Goal: Task Accomplishment & Management: Complete application form

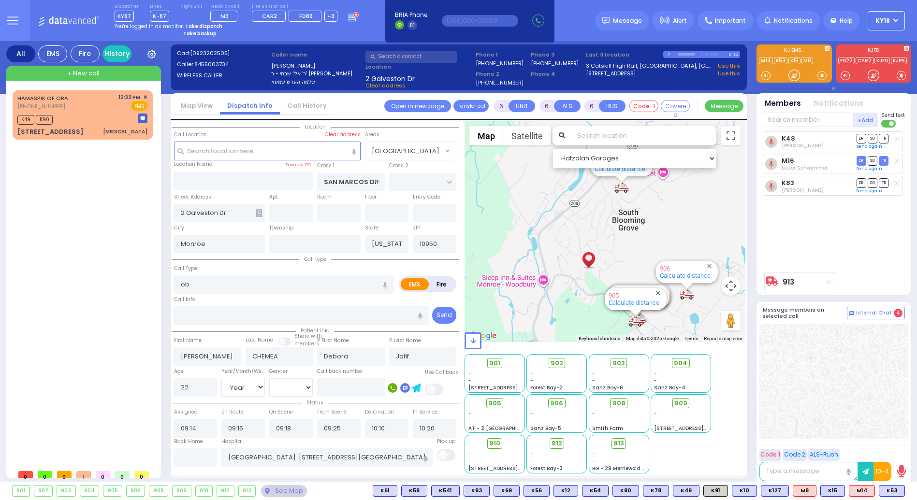
select select "[GEOGRAPHIC_DATA]"
select select "Year"
select select "[DEMOGRAPHIC_DATA]"
click at [201, 25] on strong "Take dispatch" at bounding box center [203, 26] width 37 height 7
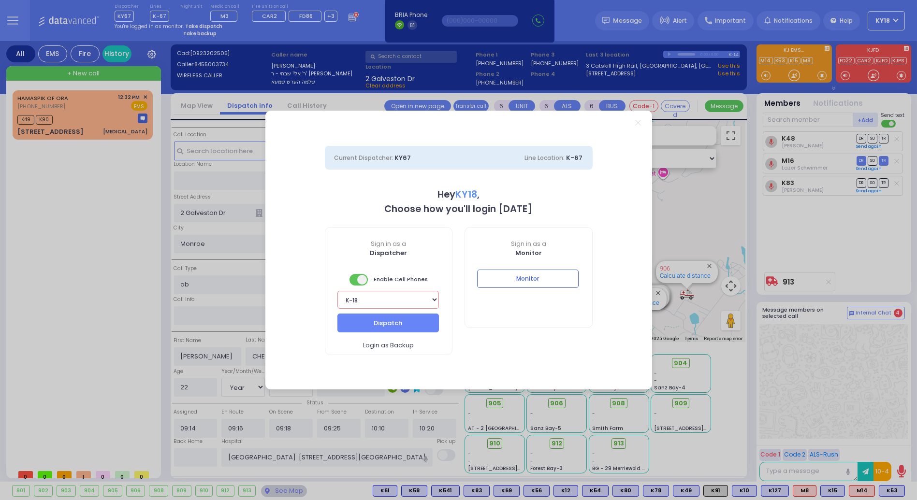
click at [396, 301] on select "Bay K-14 K-16 K-18 K-40 K-6 K-61 K-63 K-67 K-72 Medic 7 K-68 K-48 D-801 D-802 D…" at bounding box center [388, 300] width 102 height 18
select select "16"
click at [337, 291] on select "Bay K-14 K-16 K-18 K-40 K-6 K-61 K-63 K-67 K-72 Medic 7 K-68 K-48 D-801 D-802 D…" at bounding box center [388, 300] width 102 height 18
click at [393, 320] on button "Dispatch" at bounding box center [388, 323] width 102 height 18
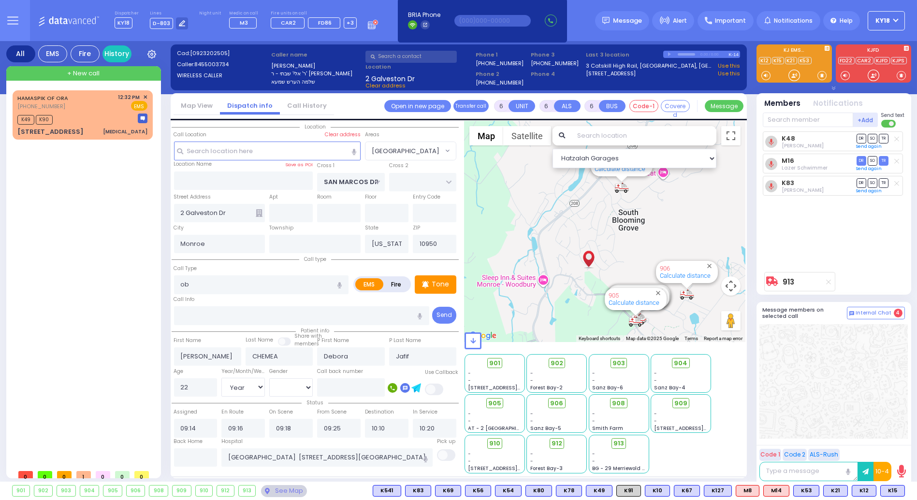
click at [99, 71] on span "+ New call" at bounding box center [83, 74] width 32 height 10
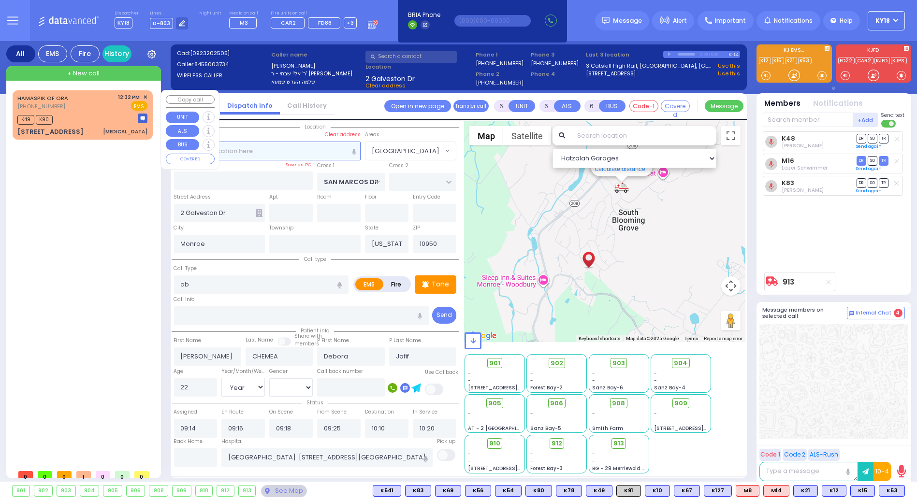
type input "2"
type input "1"
select select
radio input "true"
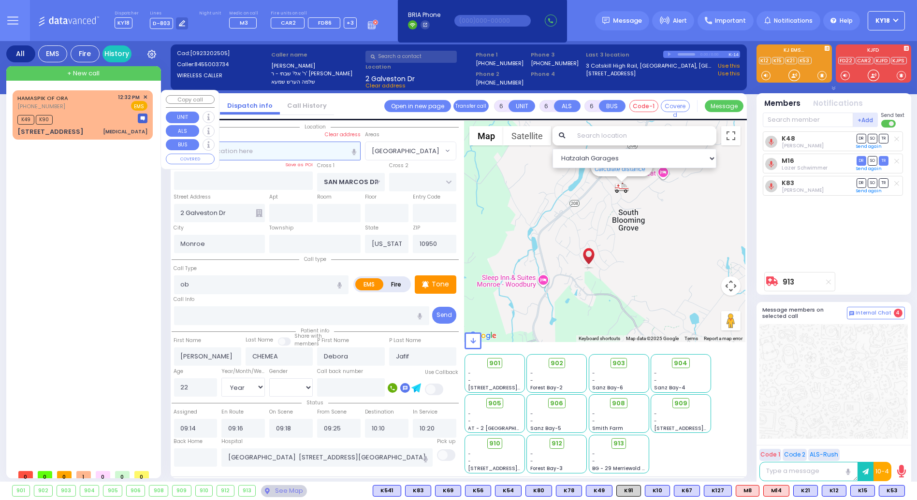
select select
type input "13:27"
select select "Hatzalah Garages"
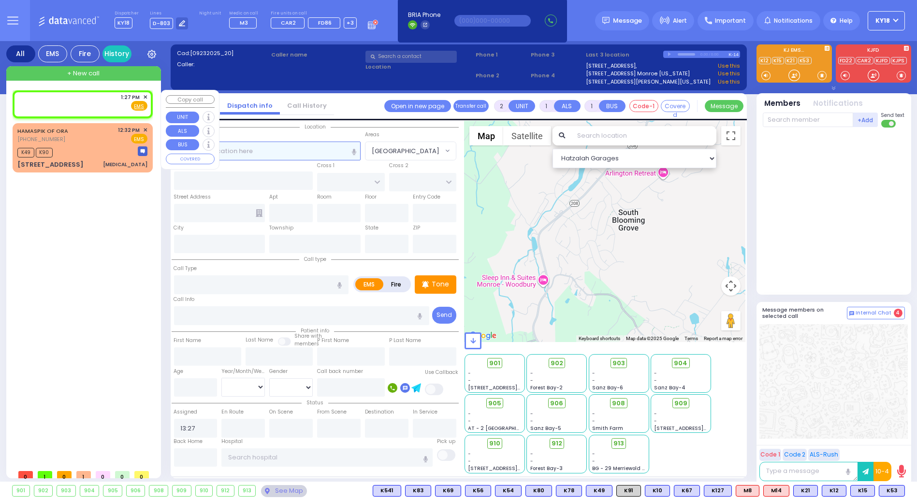
select select
radio input "true"
select select
select select "Hatzalah Garages"
click at [75, 97] on div "1:27 PM ✕ Fire EMS" at bounding box center [82, 102] width 130 height 18
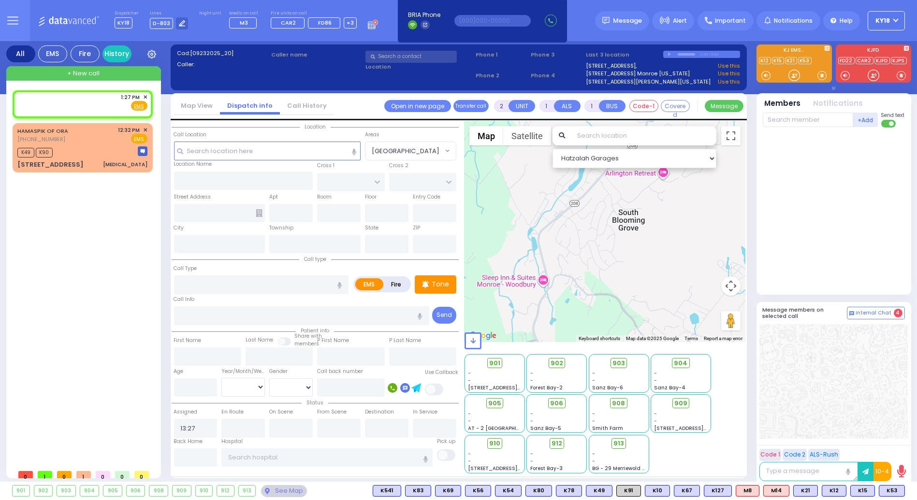
select select
radio input "true"
select select
select select "Hatzalah Garages"
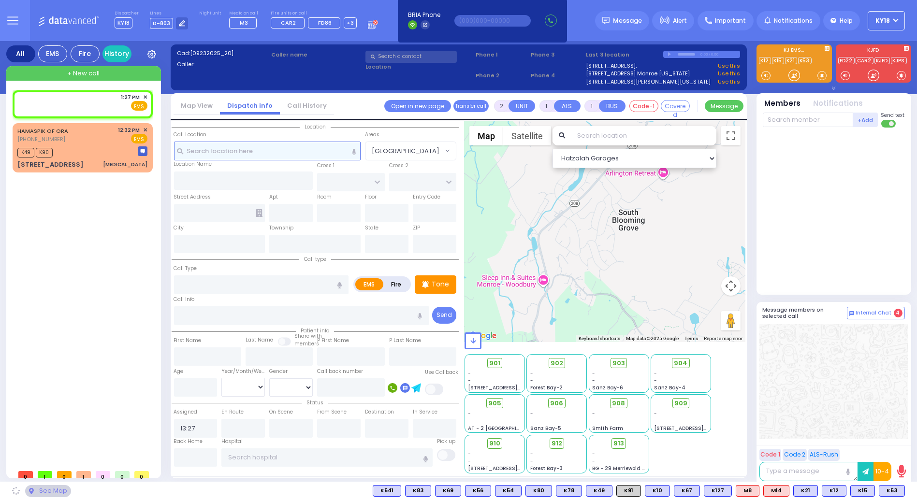
click at [295, 147] on input "text" at bounding box center [267, 151] width 187 height 18
drag, startPoint x: 294, startPoint y: 150, endPoint x: 318, endPoint y: 183, distance: 40.9
click at [304, 187] on div "Location Call Location Select a call Clear address 100" at bounding box center [315, 156] width 287 height 71
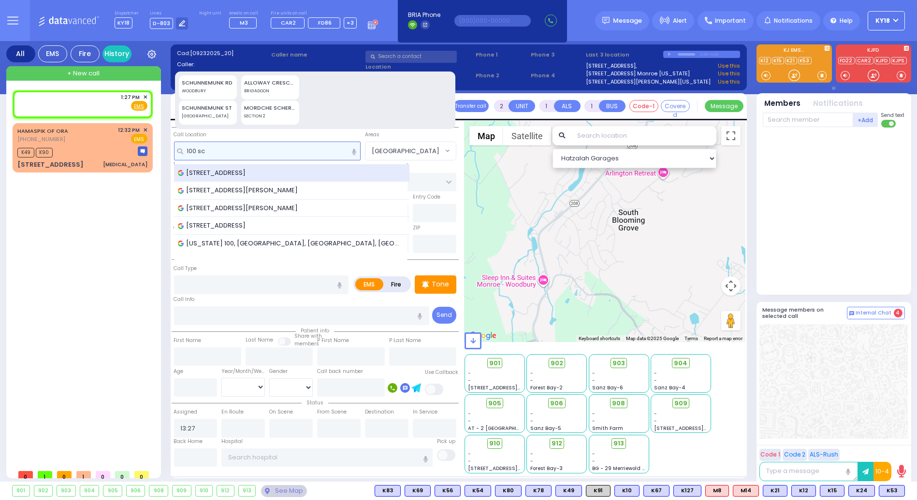
type input "100 sc"
click at [249, 170] on span "[STREET_ADDRESS]" at bounding box center [214, 173] width 72 height 10
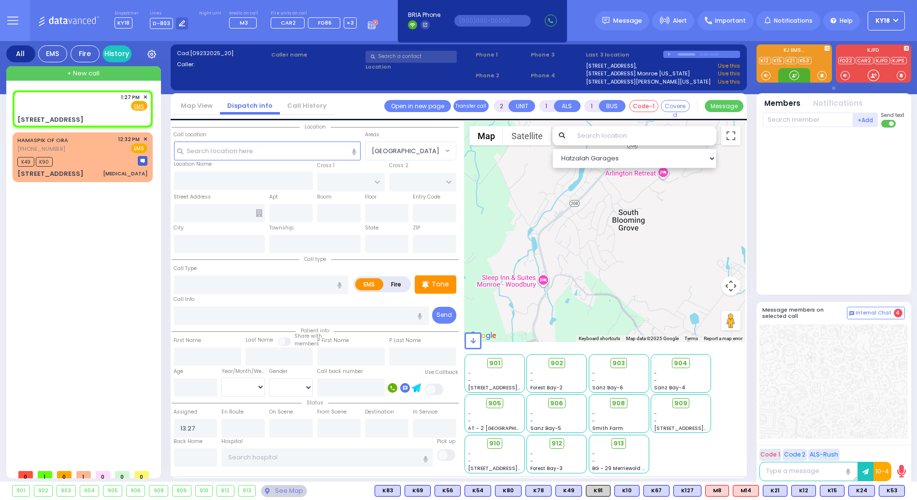
select select
radio input "true"
select select
select select "Hatzalah Garages"
type input "KOSNITZ DR"
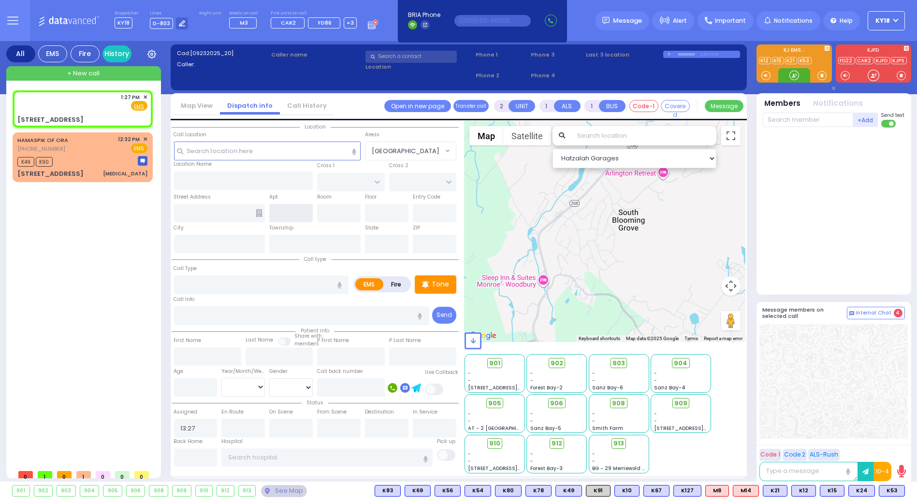
type input "SEVEN SPRINGS RD"
type input "[STREET_ADDRESS]"
type input "Monroe"
type input "New York"
type input "10950"
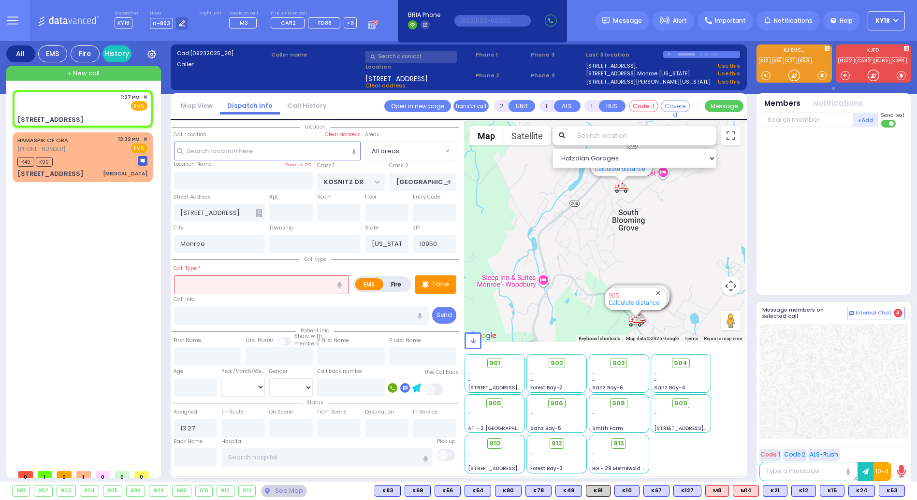
click at [207, 286] on input "text" at bounding box center [261, 285] width 175 height 18
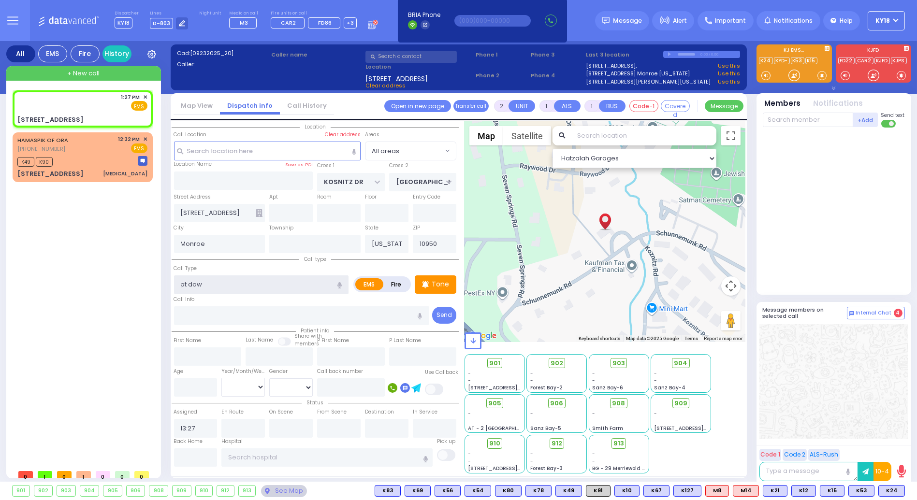
type input "pt down"
select select
radio input "true"
select select
select select "Hatzalah Garages"
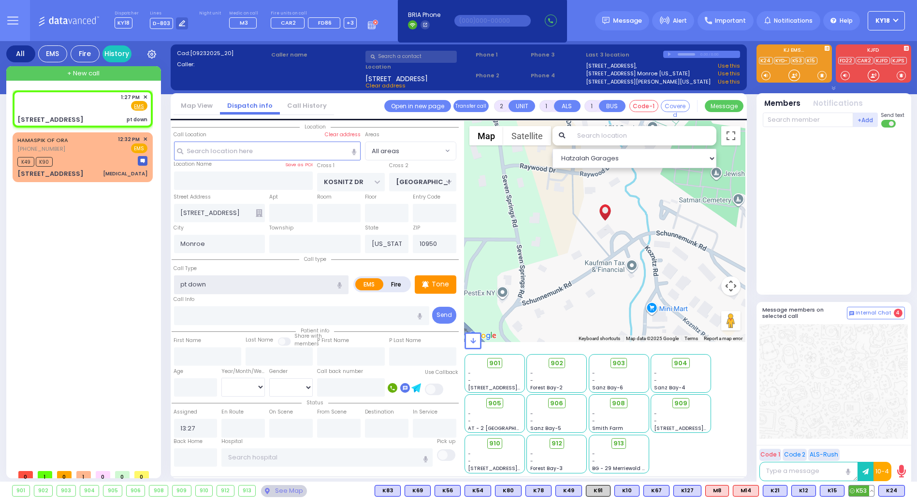
type input "pt down"
click at [864, 494] on span "K53" at bounding box center [861, 491] width 25 height 11
click at [887, 491] on span "K24" at bounding box center [892, 491] width 26 height 11
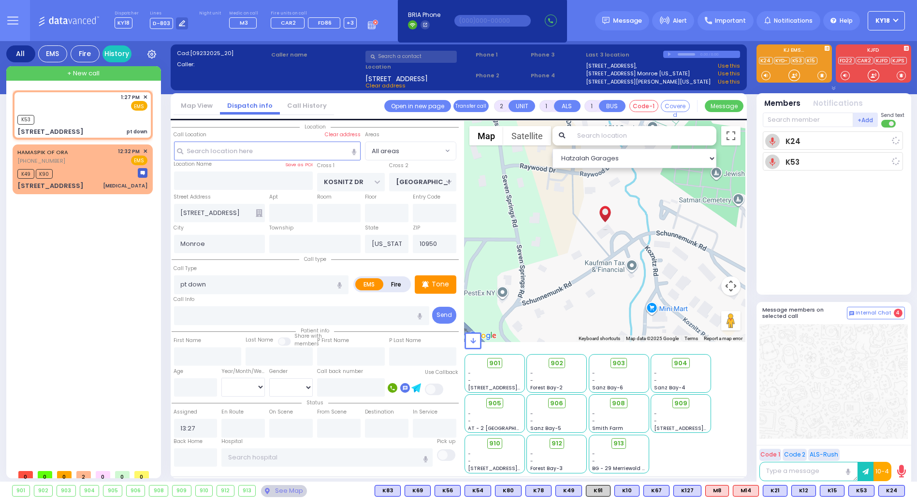
select select
radio input "true"
select select
type input "13:28"
select select "Hatzalah Garages"
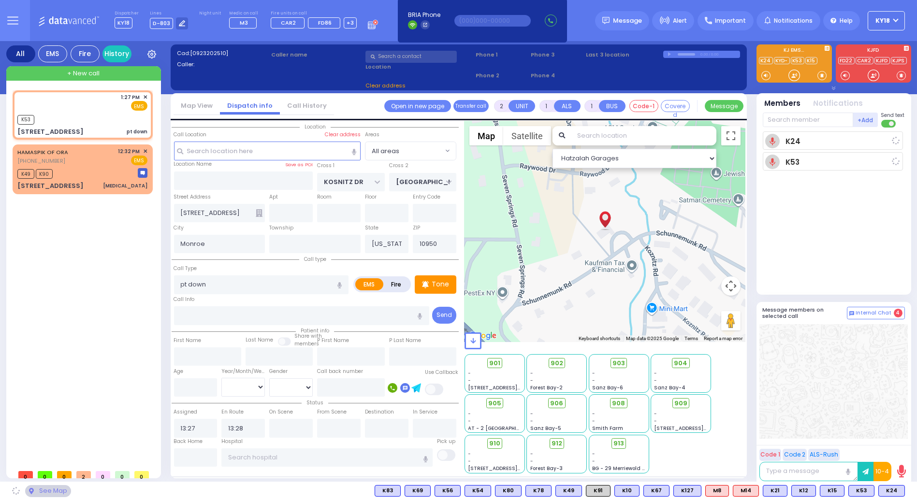
select select
radio input "true"
select select
select select "Hatzalah Garages"
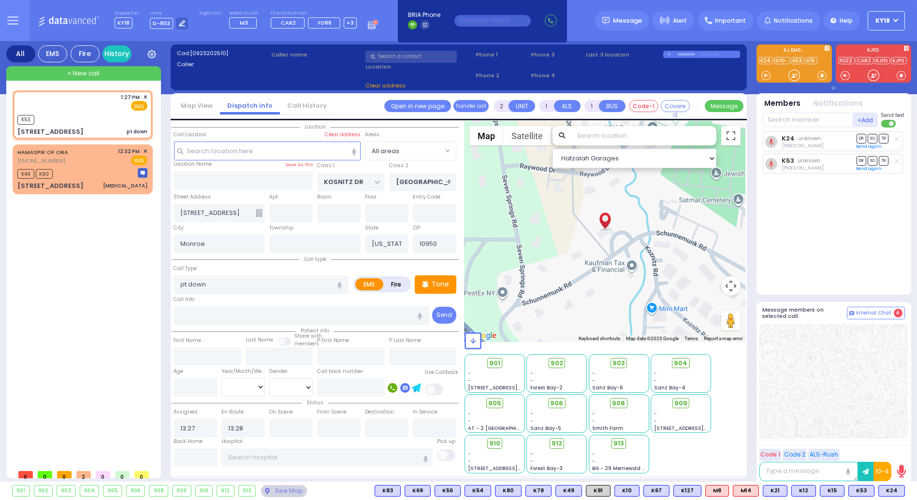
select select
radio input "true"
select select
select select "Hatzalah Garages"
select select
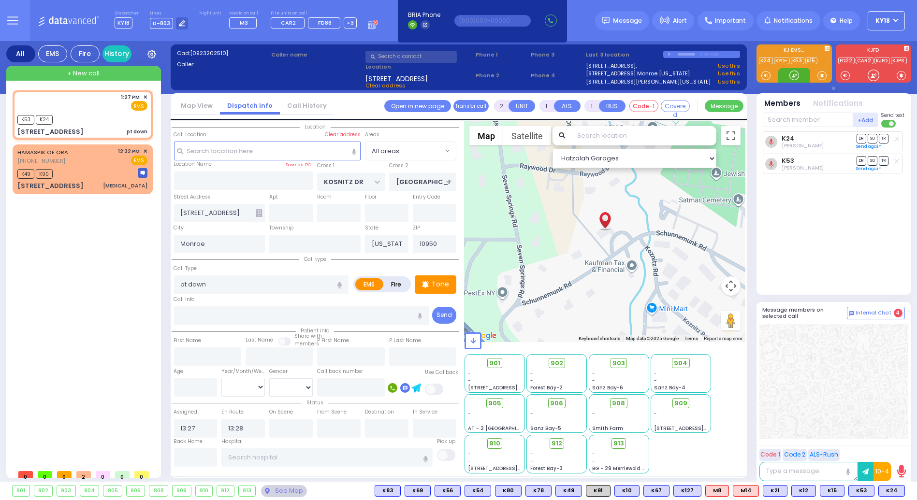
radio input "true"
select select
select select "Hatzalah Garages"
click at [871, 215] on div "K24 Yoel Deutsch DR SO TR" at bounding box center [835, 208] width 144 height 155
click at [887, 490] on circle at bounding box center [885, 491] width 4 height 4
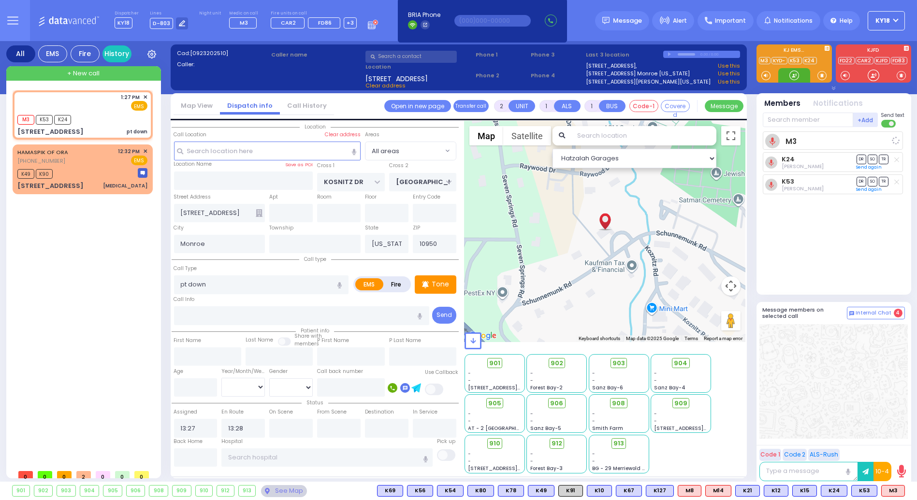
select select
radio input "true"
select select
select select "Hatzalah Garages"
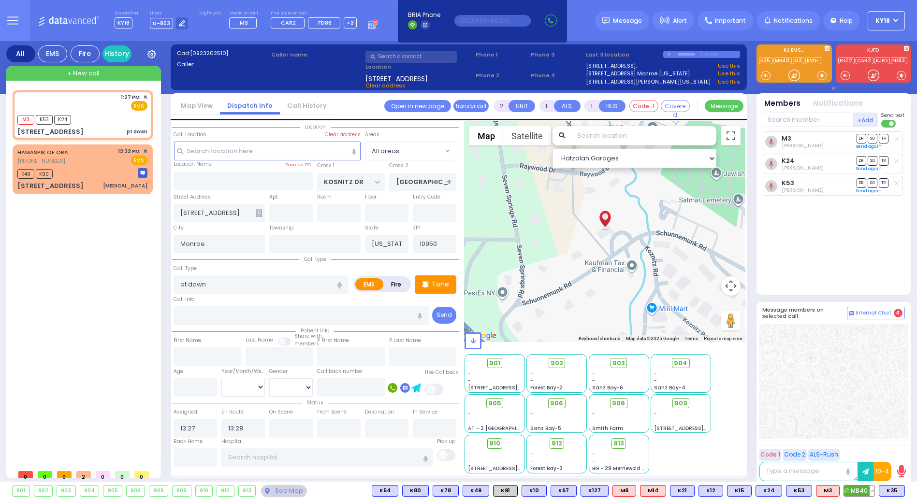
click at [852, 487] on span "MB40" at bounding box center [859, 491] width 30 height 11
select select
radio input "true"
select select
select select "Hatzalah Garages"
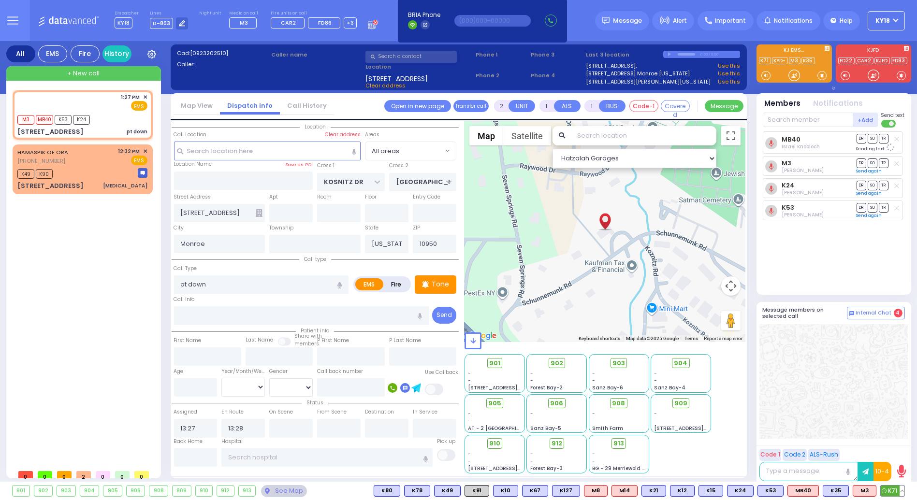
click at [889, 492] on span "K71" at bounding box center [893, 491] width 24 height 11
select select
radio input "true"
select select
select select "Hatzalah Garages"
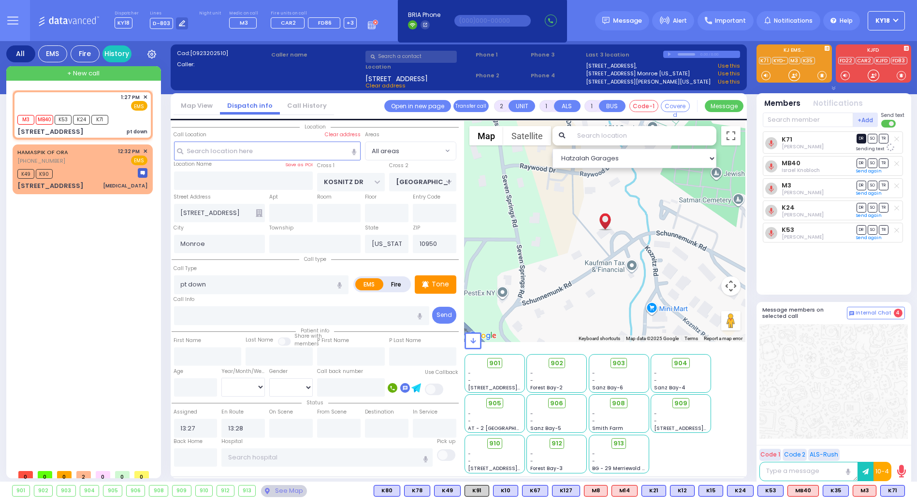
click at [866, 139] on span "DR" at bounding box center [862, 138] width 10 height 9
click at [861, 141] on span "DR" at bounding box center [862, 138] width 10 height 9
select select
radio input "true"
select select
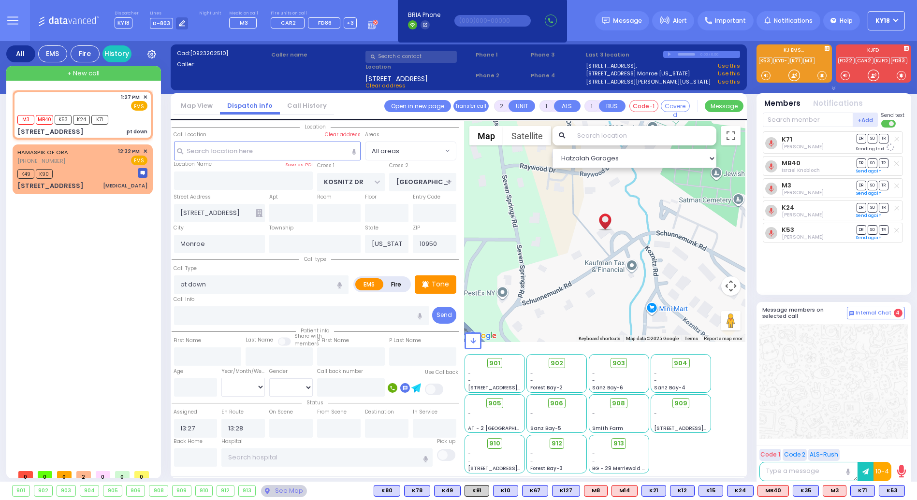
select select "Hatzalah Garages"
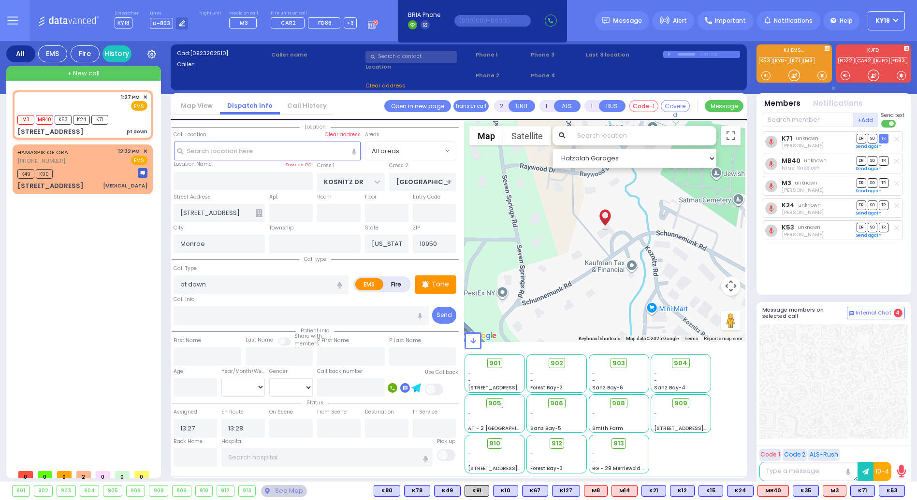
select select
radio input "true"
select select
select select "Hatzalah Garages"
click at [804, 120] on input "text" at bounding box center [808, 120] width 90 height 15
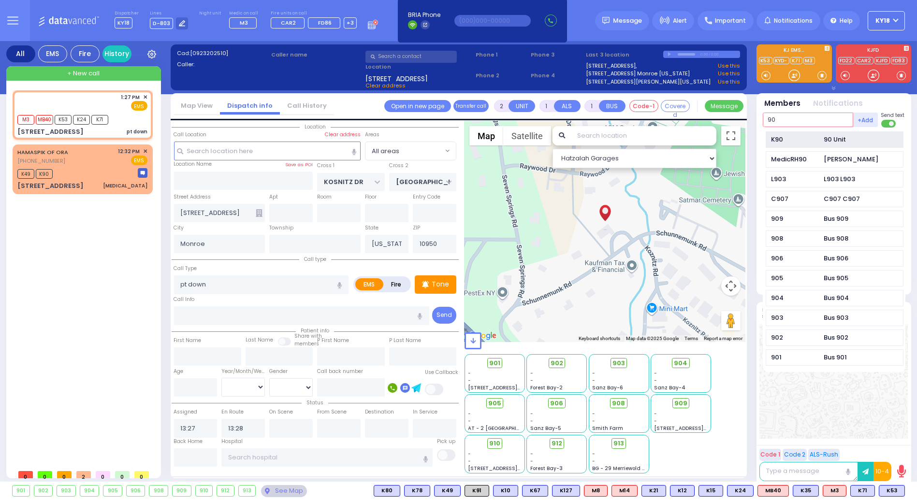
type input "90"
click at [813, 140] on div "K90" at bounding box center [795, 140] width 48 height 10
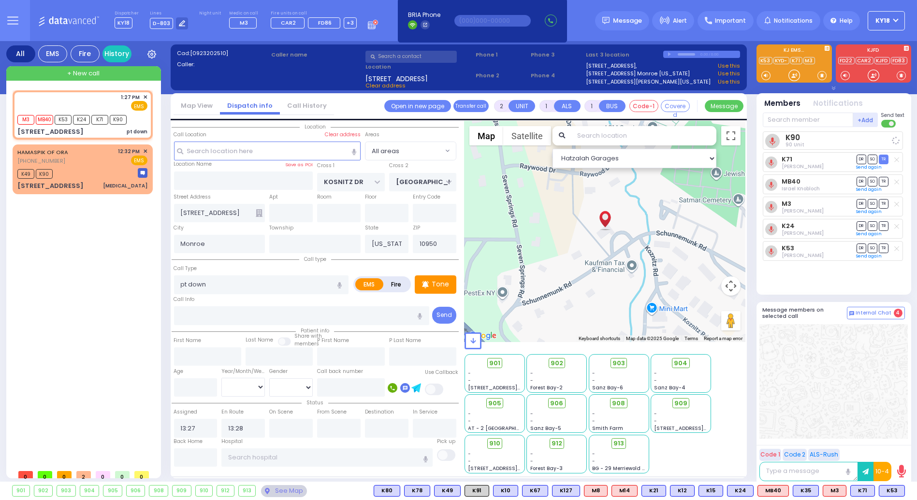
select select
radio input "true"
select select
select select "Hatzalah Garages"
click at [816, 266] on div "K90 90 Unit DR SO TR K71" at bounding box center [835, 208] width 144 height 155
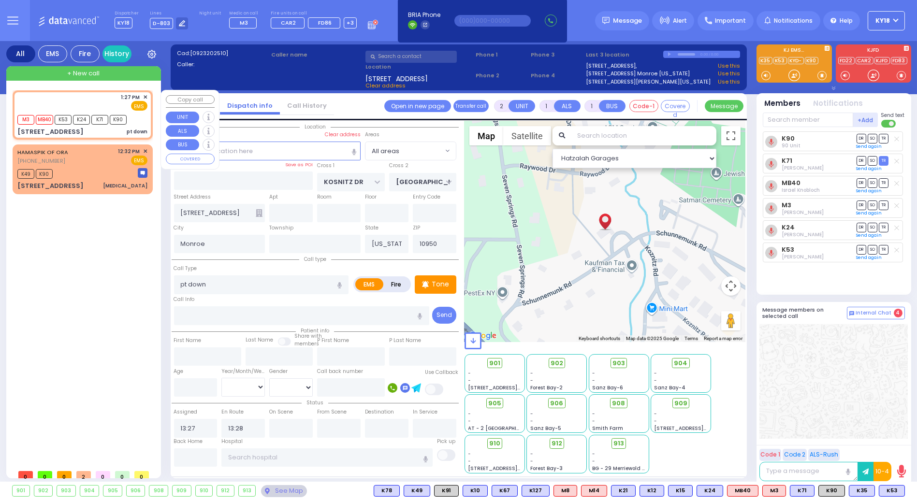
click at [142, 131] on div "pt down" at bounding box center [137, 131] width 21 height 7
select select
radio input "true"
select select
select select "Hatzalah Garages"
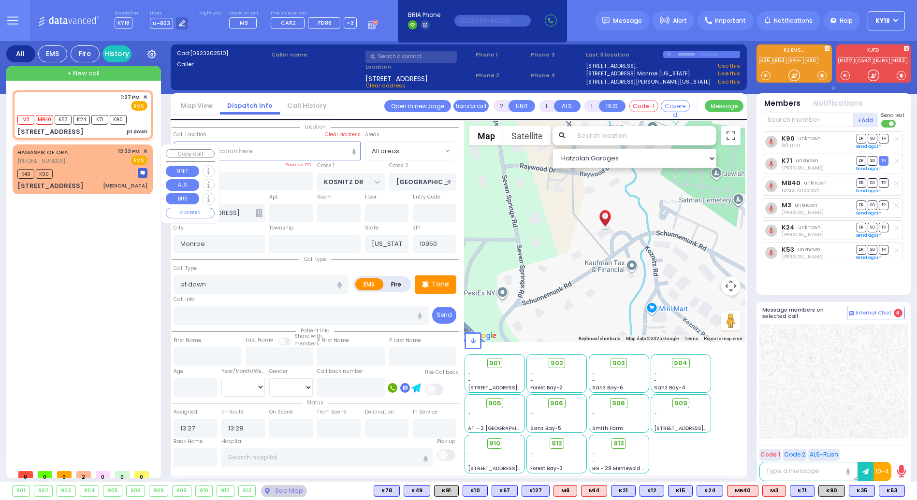
click at [117, 173] on div "K49 K90" at bounding box center [82, 173] width 130 height 12
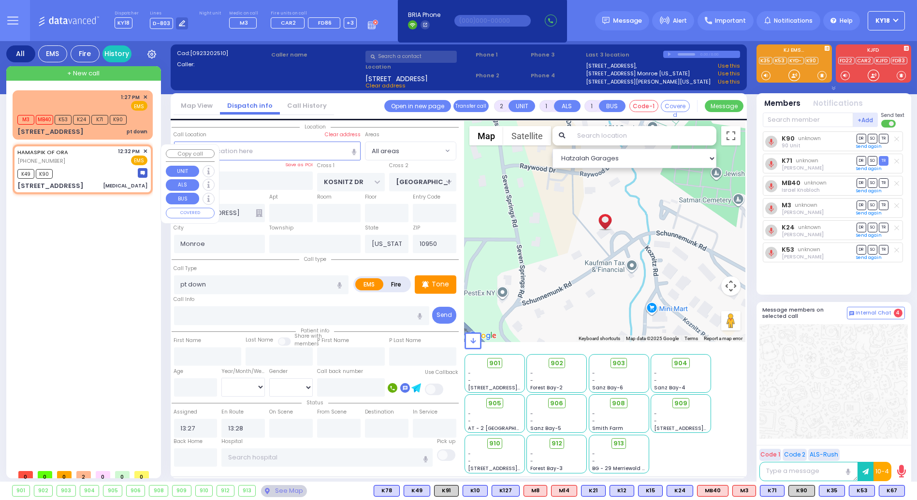
type input "0"
select select
type input "[MEDICAL_DATA]"
radio input "true"
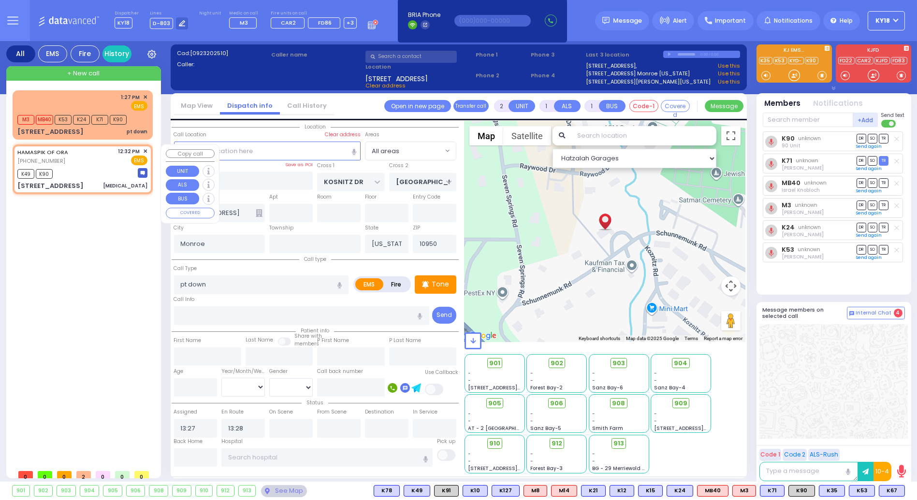
select select
type input "12:32"
type input "12:34"
select select "Hatzalah Garages"
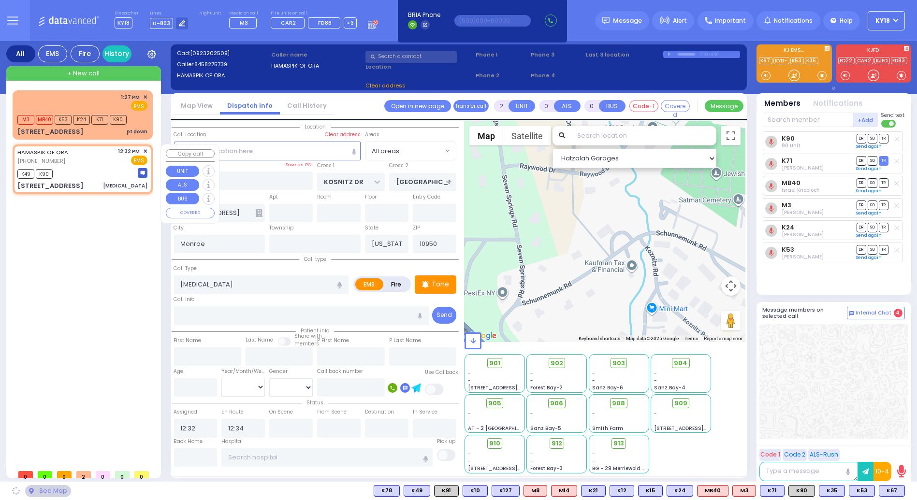
type input "BURROW DR"
type input "[PERSON_NAME][GEOGRAPHIC_DATA]"
type input "[STREET_ADDRESS]"
type input "Woodbury"
type input "10930"
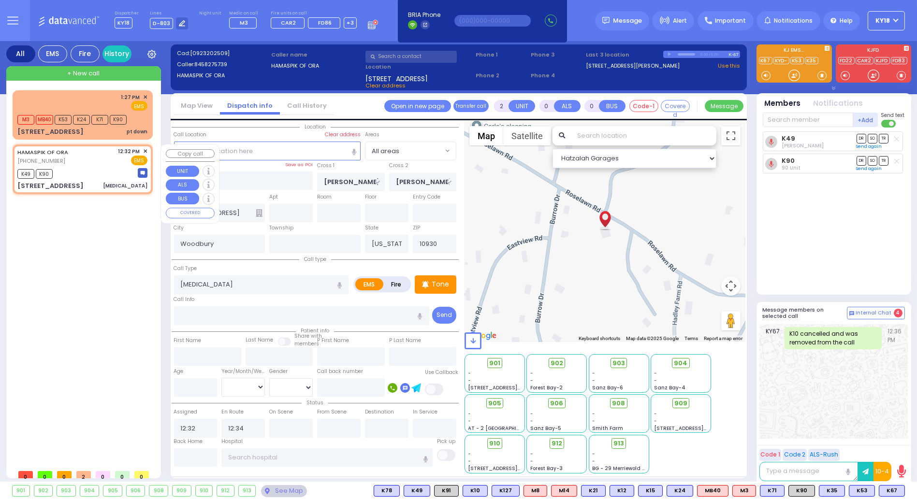
click at [146, 151] on span "✕" at bounding box center [145, 151] width 4 height 8
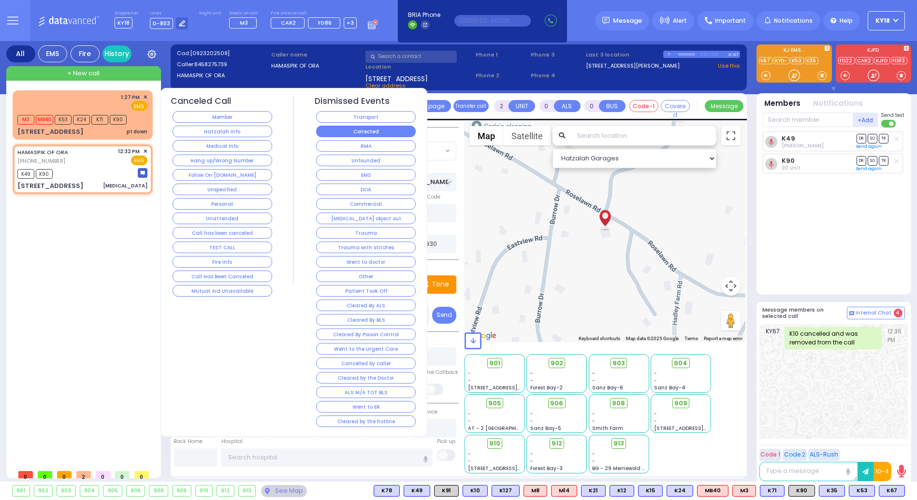
click at [355, 128] on button "Corrected" at bounding box center [366, 132] width 100 height 12
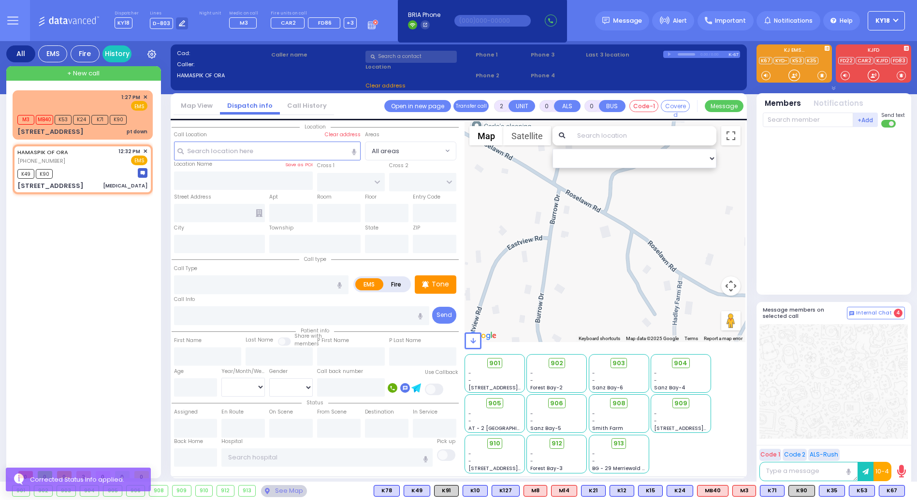
select select
